Goal: Task Accomplishment & Management: Complete application form

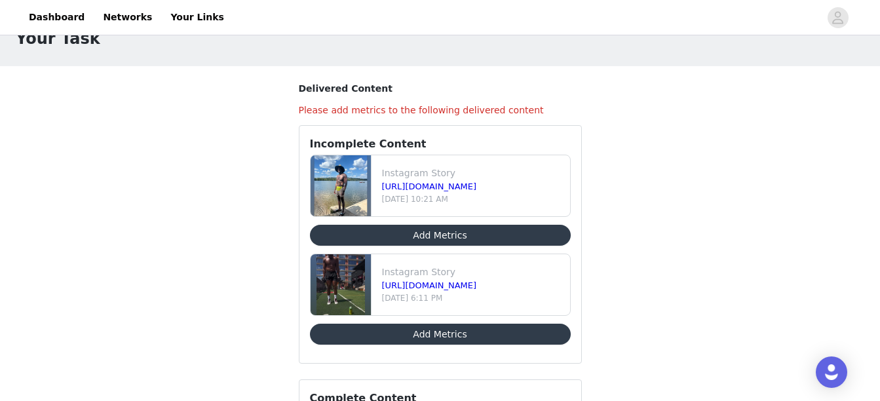
scroll to position [26, 0]
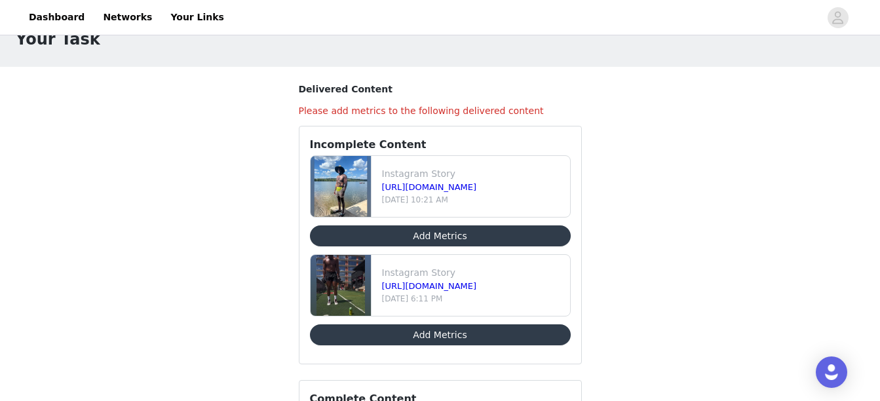
click at [463, 239] on button "Add Metrics" at bounding box center [440, 235] width 261 height 21
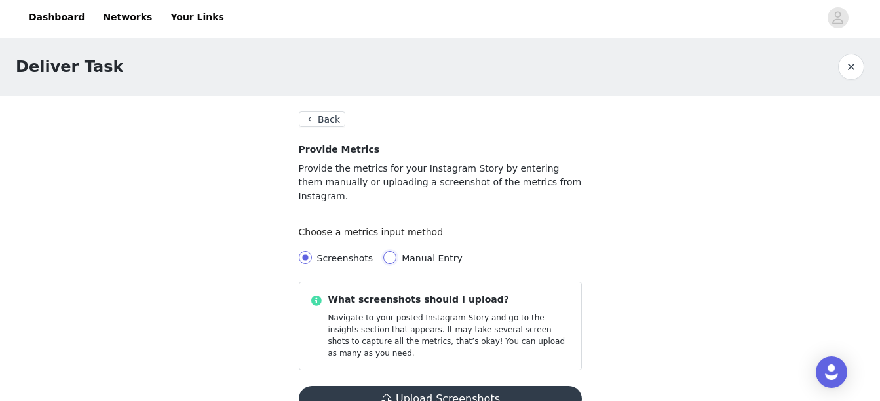
click at [383, 251] on input "Manual Entry" at bounding box center [389, 257] width 13 height 13
radio input "true"
radio input "false"
radio input "true"
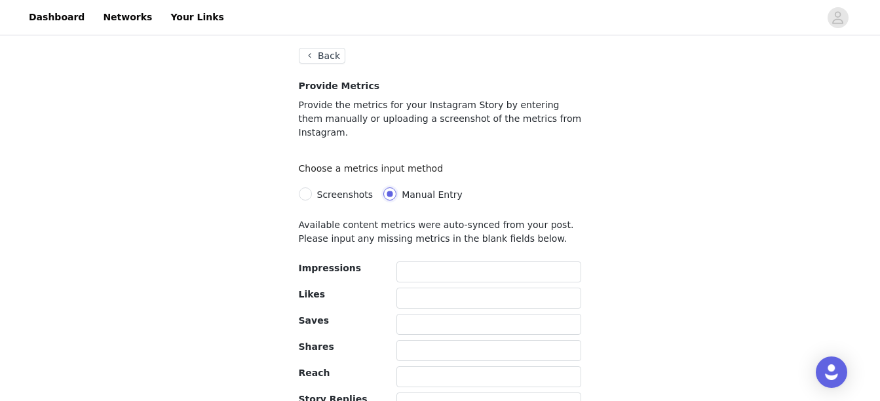
scroll to position [64, 0]
click at [440, 244] on div "Available content metrics were auto-synced from your post. Please input any mis…" at bounding box center [440, 339] width 283 height 242
click at [441, 261] on input "text" at bounding box center [488, 271] width 185 height 21
click at [424, 287] on input "text" at bounding box center [488, 297] width 185 height 21
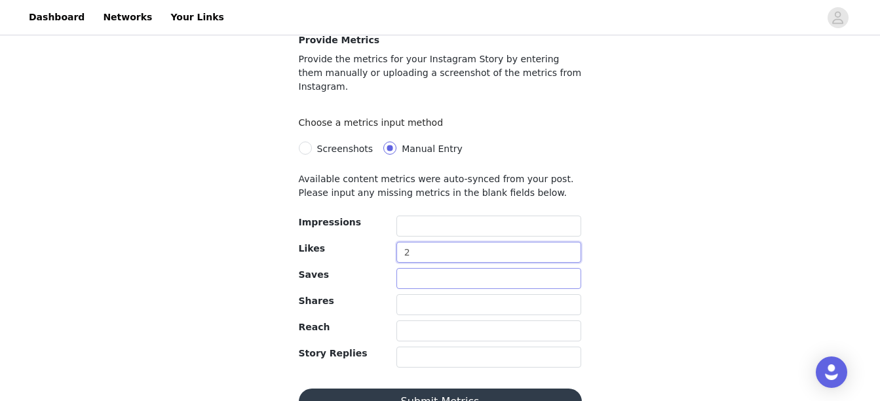
scroll to position [125, 0]
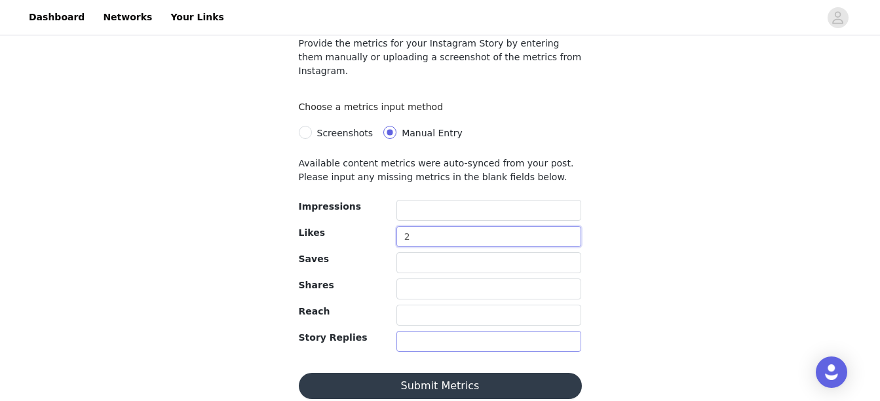
type input "2"
click at [422, 335] on input "text" at bounding box center [488, 341] width 185 height 21
click at [422, 335] on input "1" at bounding box center [488, 341] width 185 height 21
type input "1"
click at [421, 307] on input "text" at bounding box center [488, 315] width 185 height 21
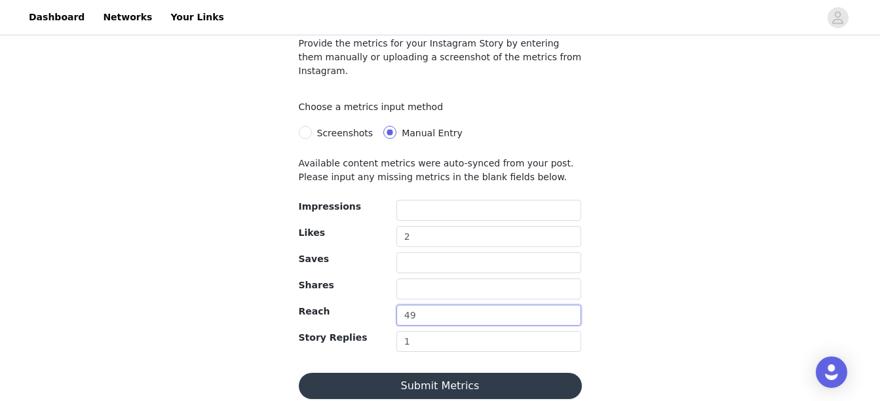
type input "49"
click at [460, 373] on button "Submit Metrics" at bounding box center [440, 386] width 283 height 26
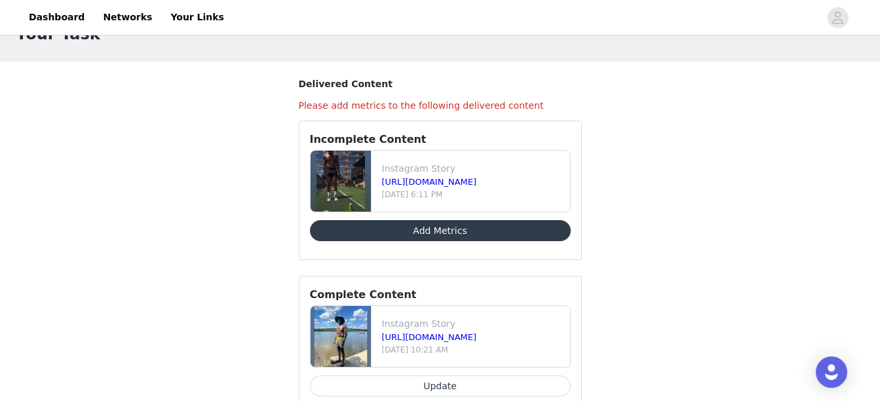
scroll to position [23, 0]
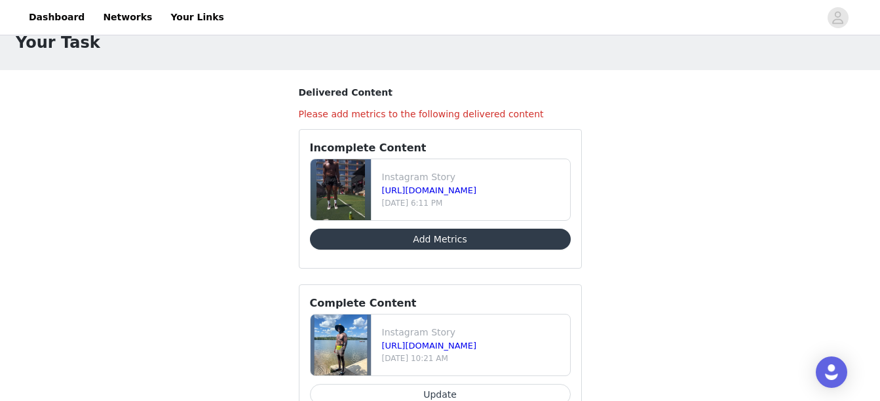
click at [541, 238] on button "Add Metrics" at bounding box center [440, 239] width 261 height 21
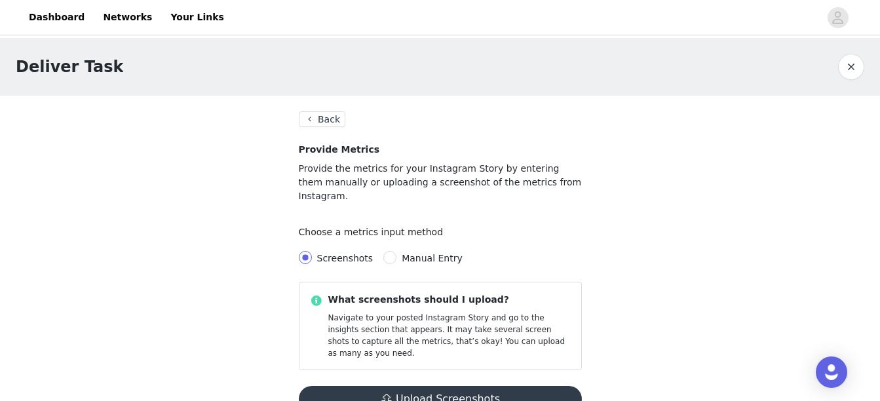
click at [396, 253] on span "Manual Entry" at bounding box center [431, 258] width 71 height 10
click at [390, 251] on input "Manual Entry" at bounding box center [389, 257] width 13 height 13
radio input "true"
radio input "false"
radio input "true"
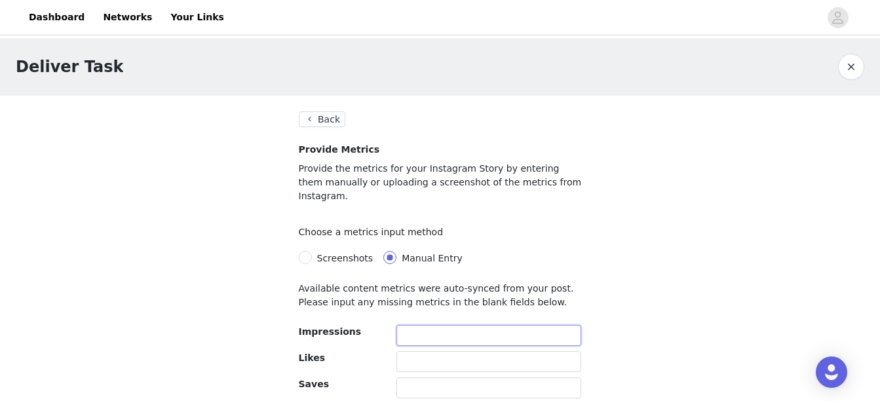
click at [424, 327] on input "text" at bounding box center [488, 335] width 185 height 21
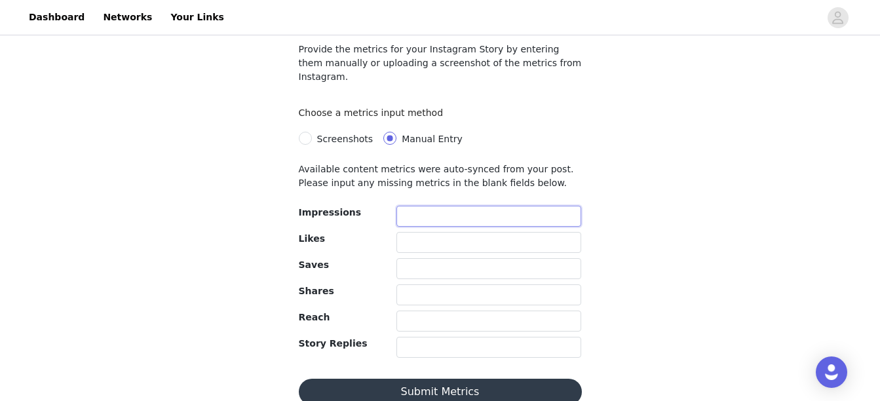
scroll to position [125, 0]
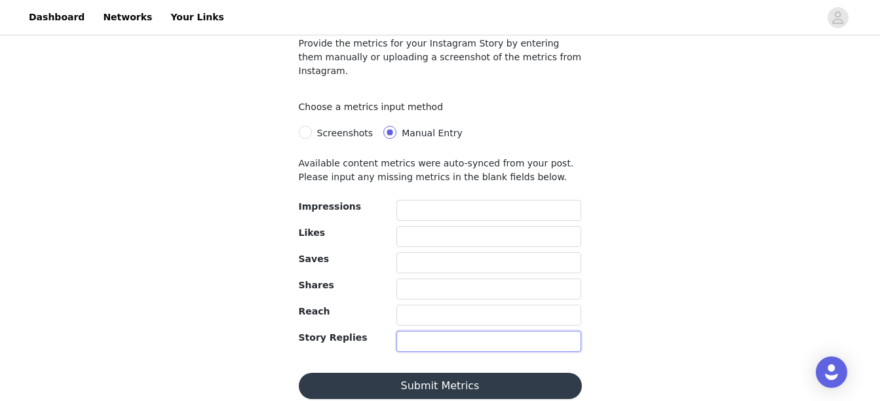
click at [402, 332] on input "text" at bounding box center [488, 341] width 185 height 21
type input "1"
click at [430, 226] on input "text" at bounding box center [488, 236] width 185 height 21
type input "2"
click at [431, 305] on input "text" at bounding box center [488, 315] width 185 height 21
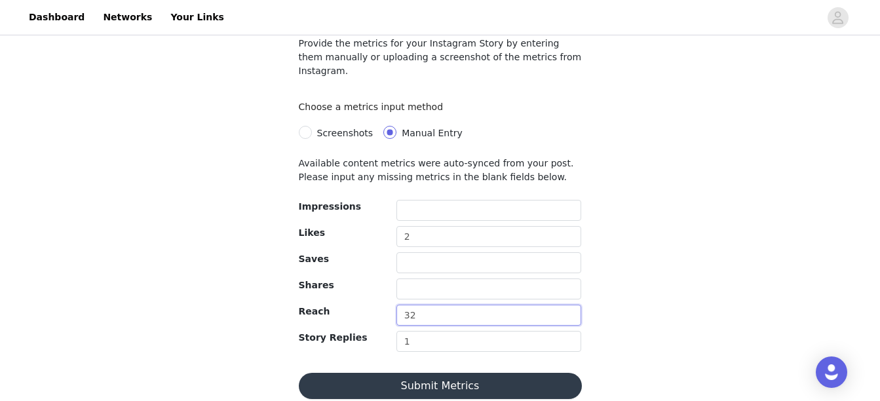
type input "32"
click at [435, 373] on button "Submit Metrics" at bounding box center [440, 386] width 283 height 26
